Goal: Find specific page/section: Find specific page/section

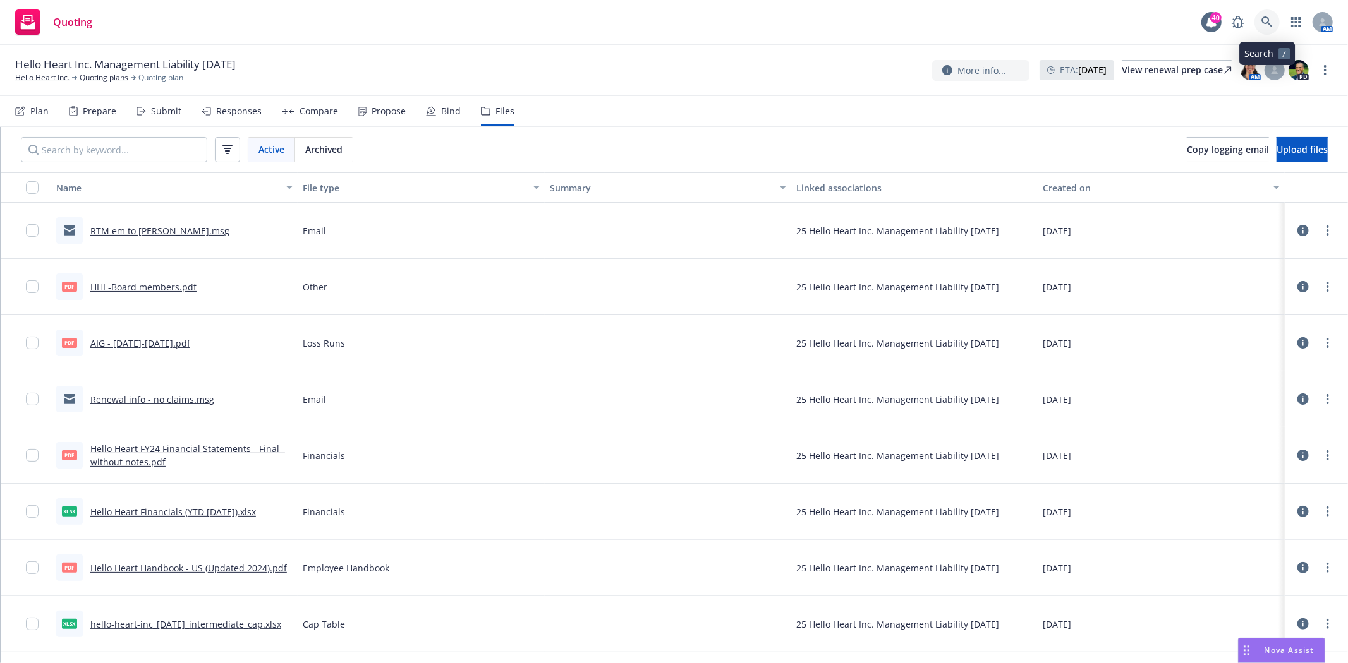
click at [1267, 21] on icon at bounding box center [1266, 21] width 11 height 11
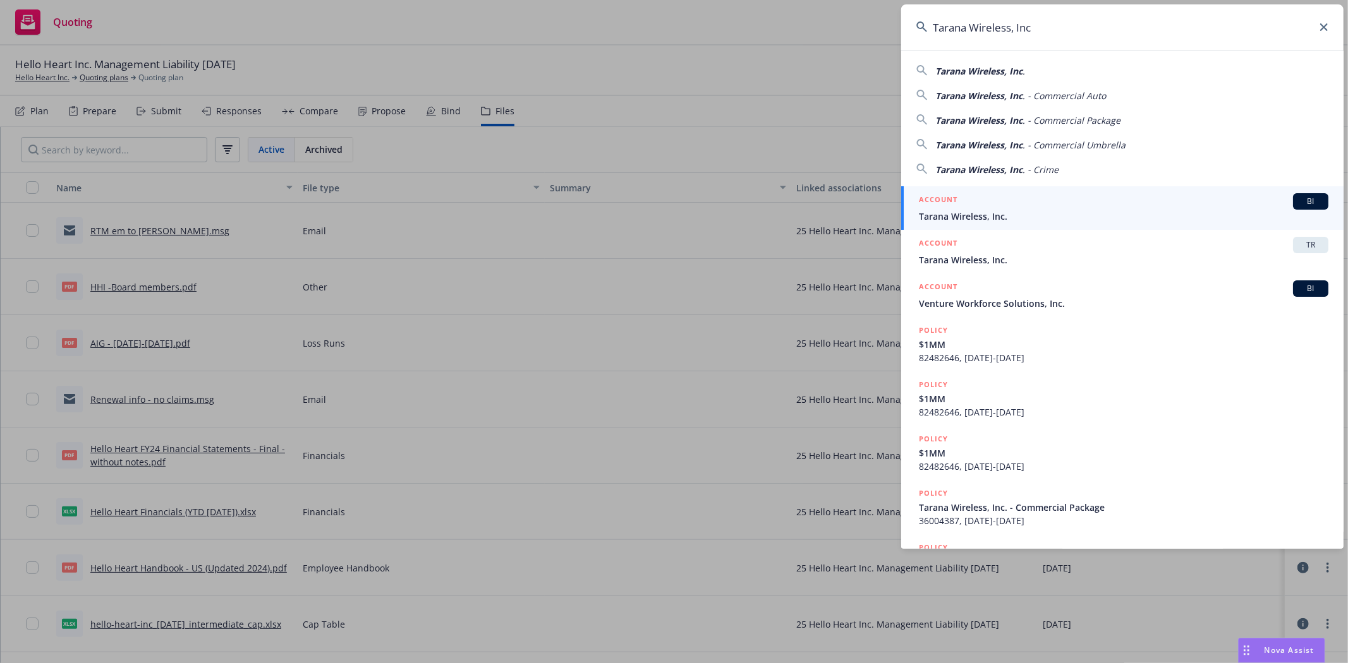
type input "Tarana Wireless, Inc"
click at [969, 211] on span "Tarana Wireless, Inc." at bounding box center [1123, 216] width 409 height 13
